Goal: Find specific page/section: Find specific page/section

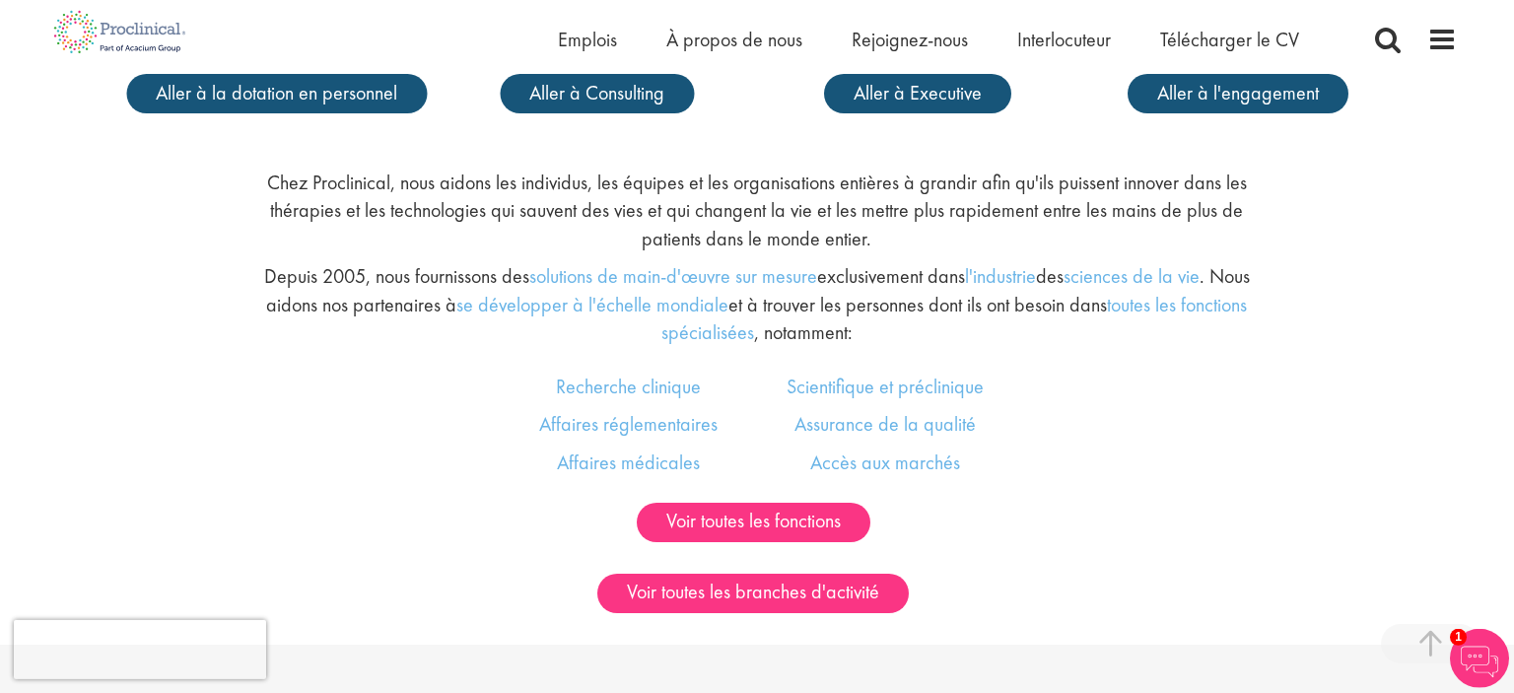
scroll to position [1145, 0]
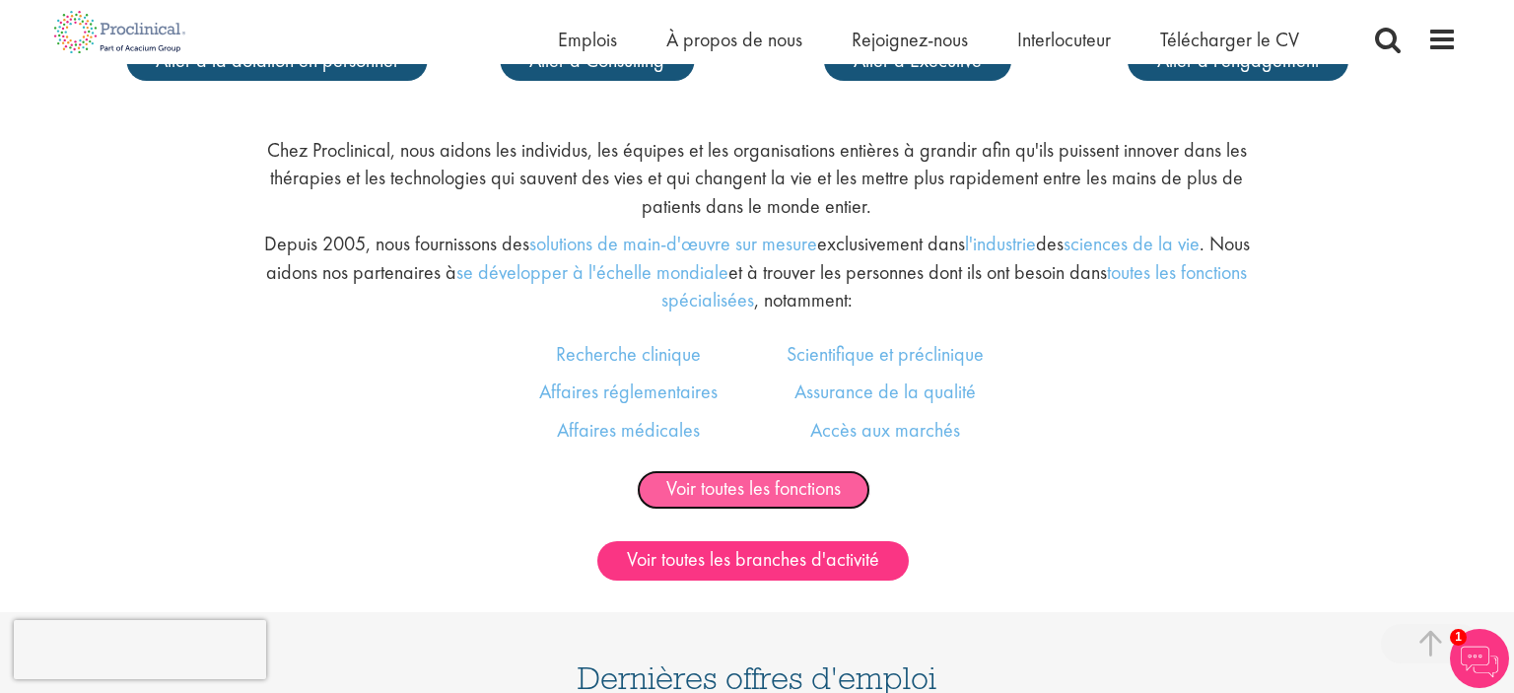
click at [744, 481] on link "Voir toutes les fonctions" at bounding box center [754, 489] width 234 height 39
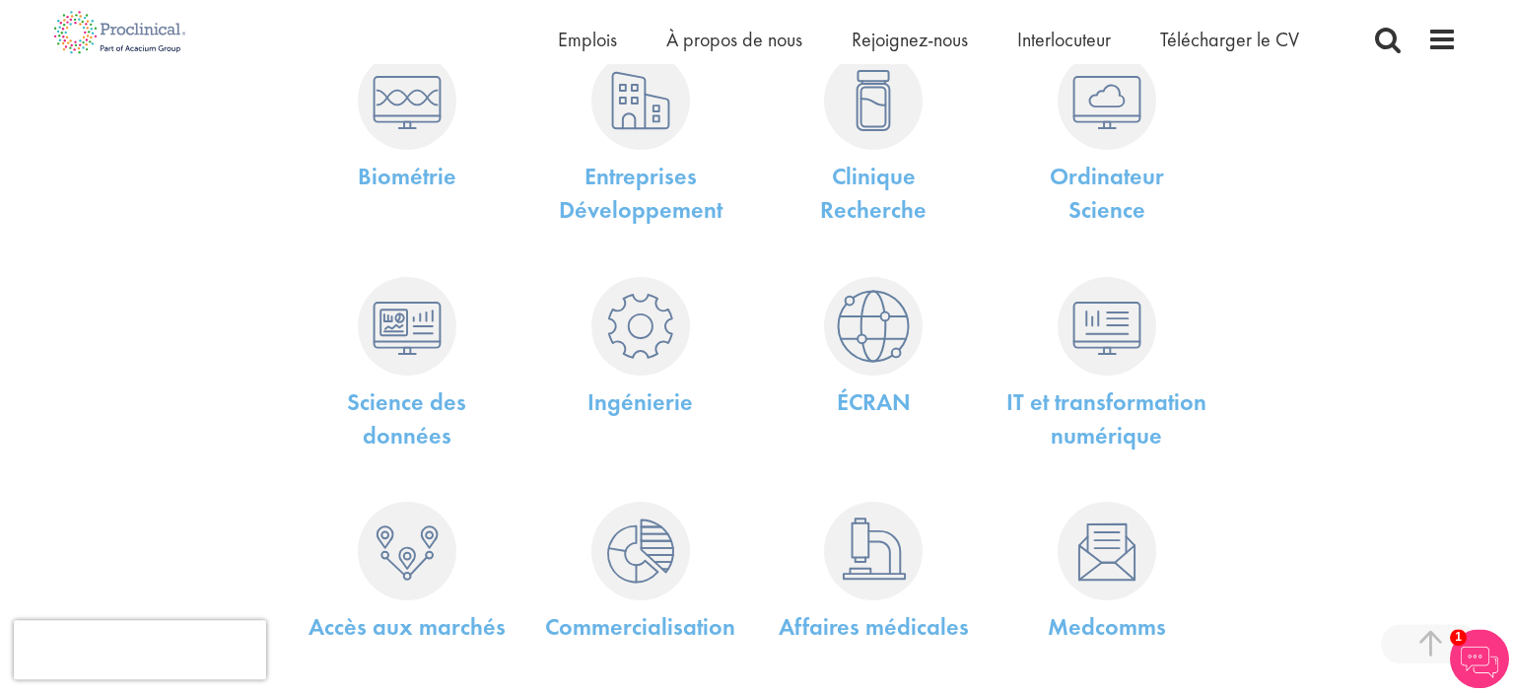
scroll to position [334, 0]
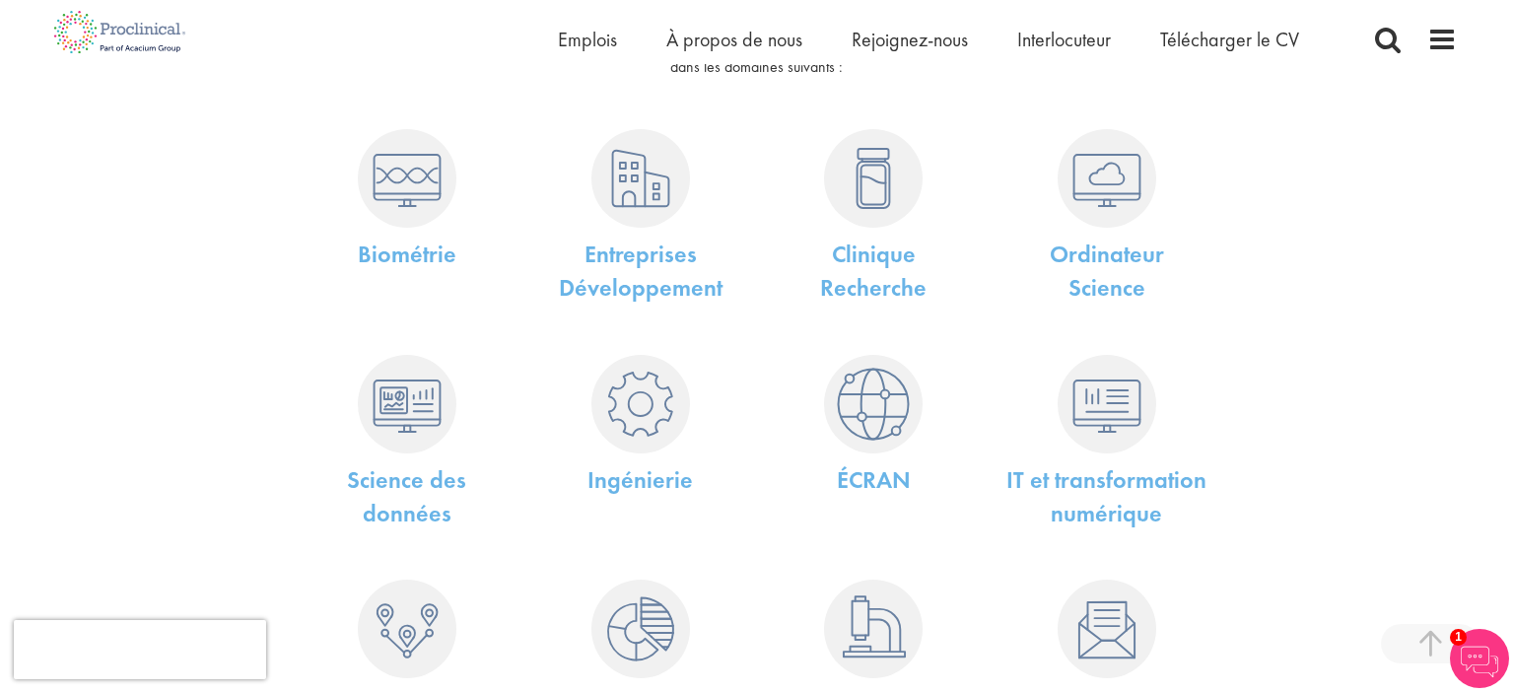
click at [875, 237] on div "Clinique Recherche" at bounding box center [874, 212] width 234 height 206
click at [870, 208] on img at bounding box center [873, 178] width 99 height 99
